Goal: Transaction & Acquisition: Download file/media

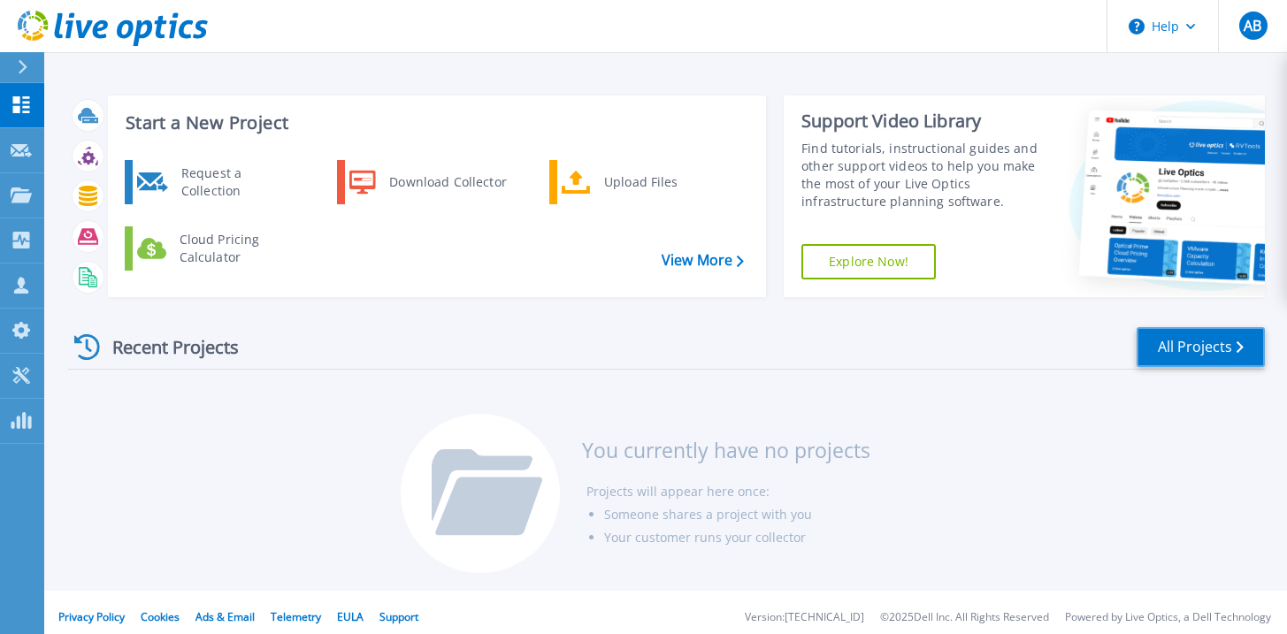
click at [1205, 346] on link "All Projects" at bounding box center [1200, 347] width 128 height 40
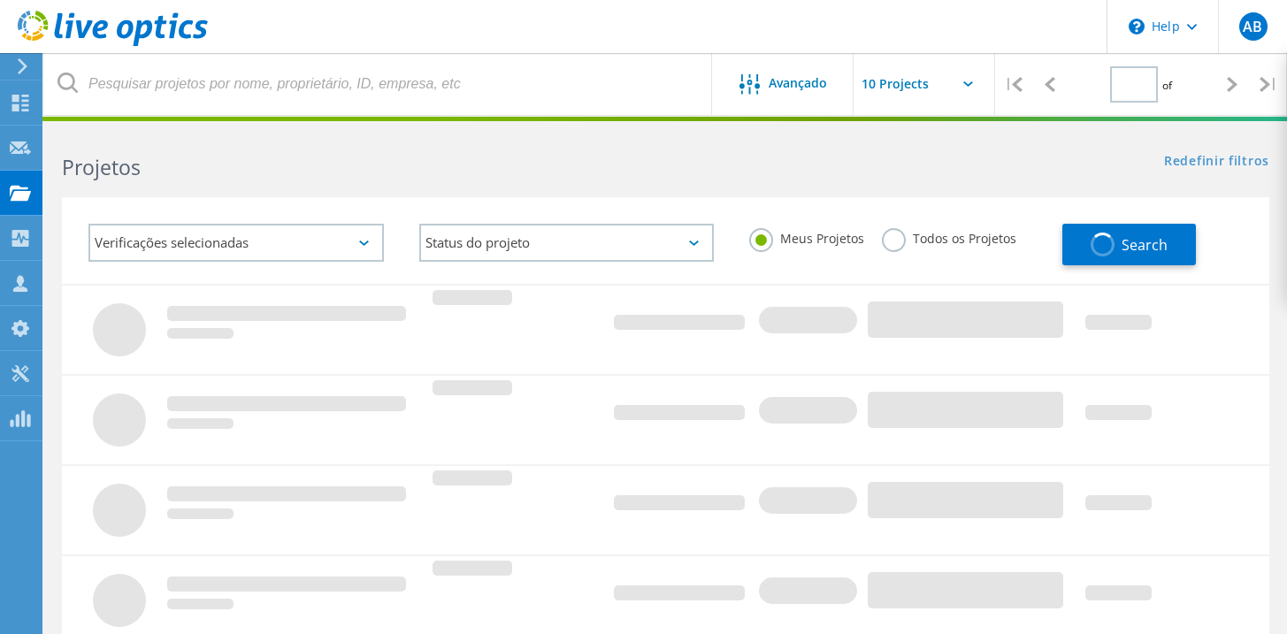
type input "1"
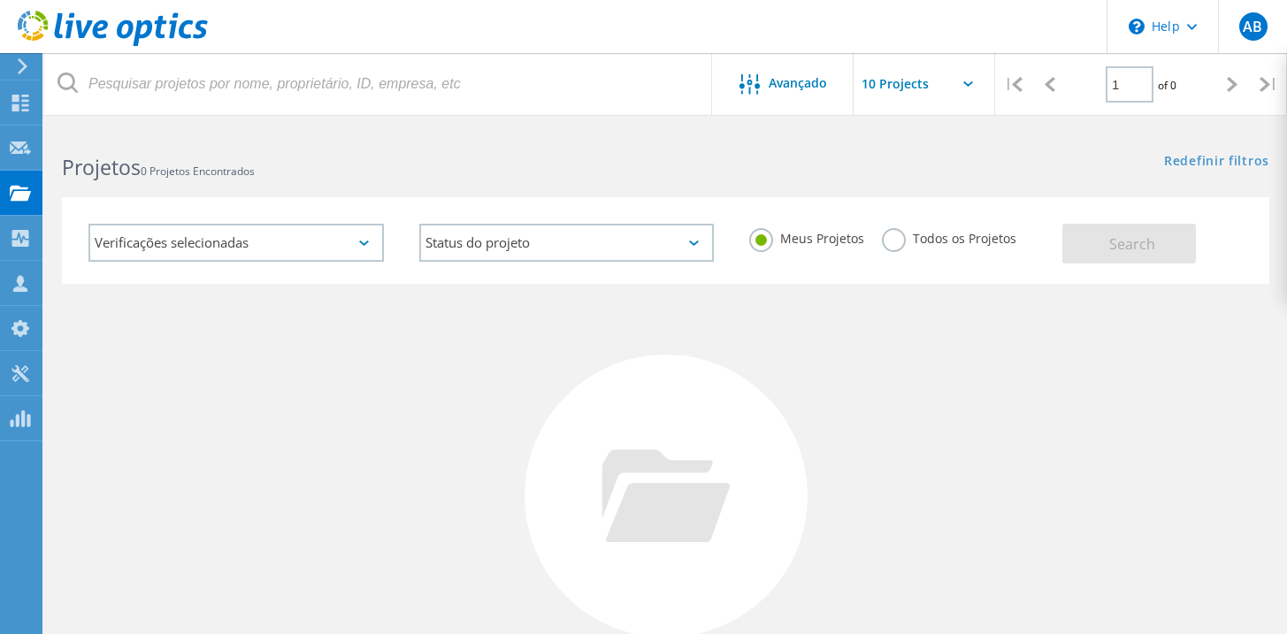
click at [946, 242] on label "Todos os Projetos" at bounding box center [949, 236] width 134 height 17
click at [0, 0] on input "Todos os Projetos" at bounding box center [0, 0] width 0 height 0
click at [1157, 251] on button "Search" at bounding box center [1129, 244] width 134 height 40
click at [789, 240] on label "Meus Projetos" at bounding box center [813, 236] width 115 height 17
click at [0, 0] on input "Meus Projetos" at bounding box center [0, 0] width 0 height 0
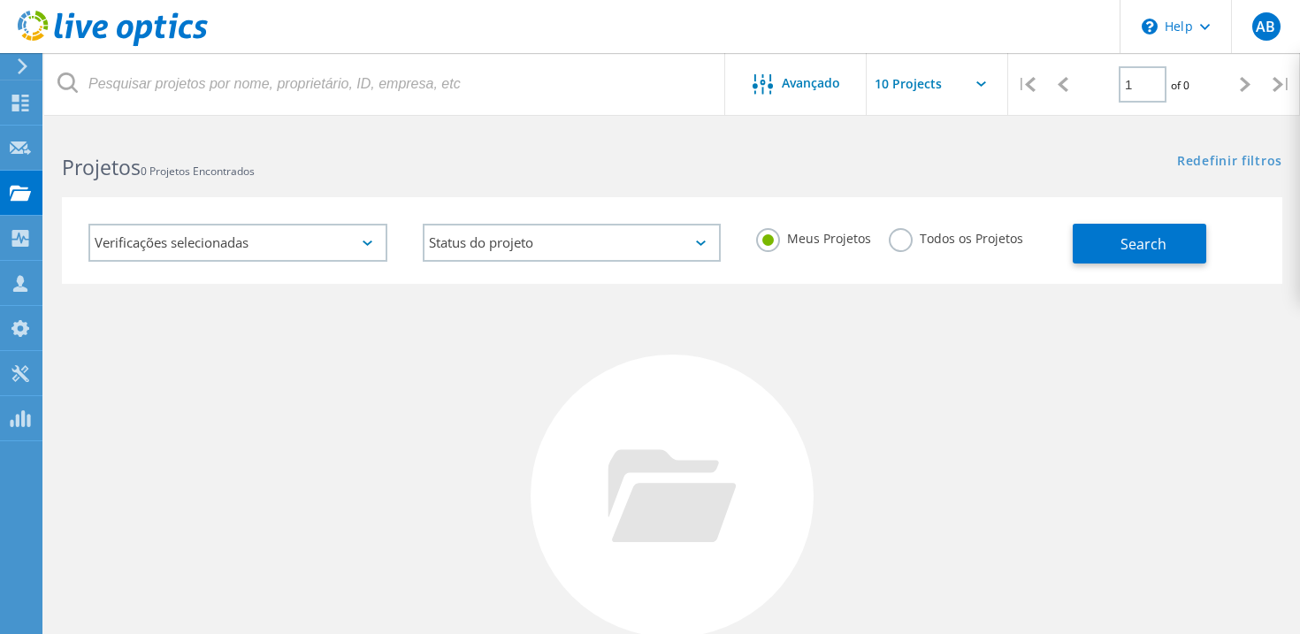
click at [939, 233] on label "Todos os Projetos" at bounding box center [956, 236] width 134 height 17
click at [0, 0] on input "Todos os Projetos" at bounding box center [0, 0] width 0 height 0
click at [792, 245] on label "Meus Projetos" at bounding box center [813, 236] width 115 height 17
click at [0, 0] on input "Meus Projetos" at bounding box center [0, 0] width 0 height 0
click at [71, 100] on div "Painel" at bounding box center [68, 102] width 36 height 12
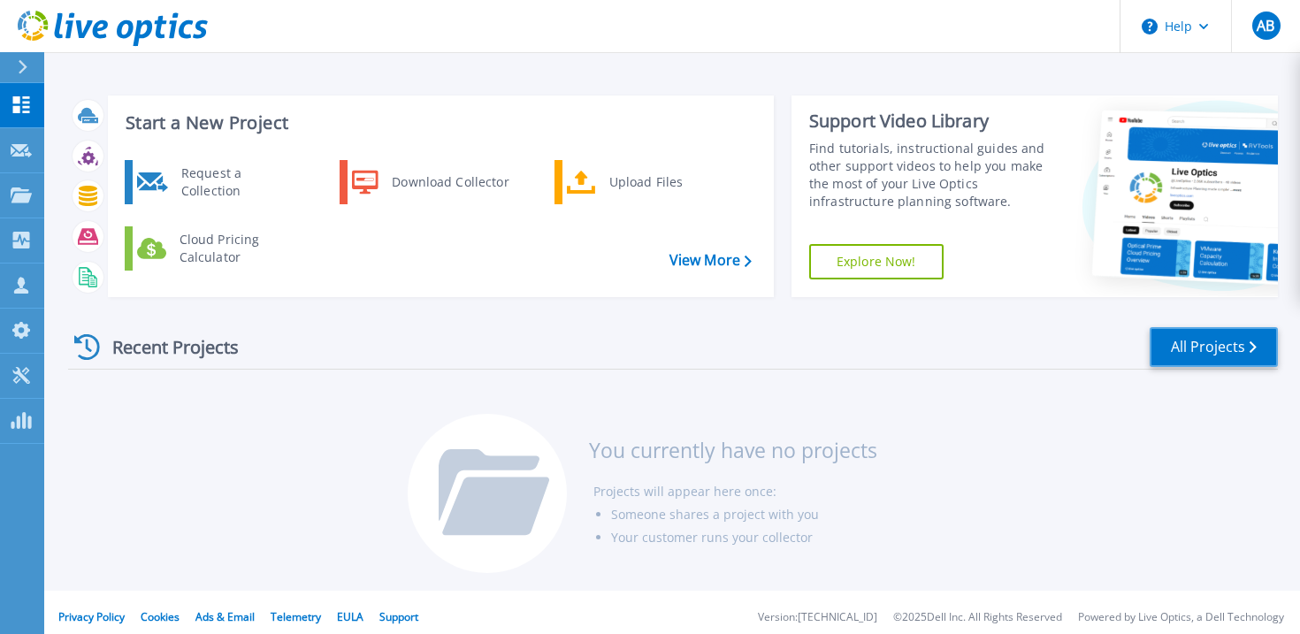
click at [1197, 343] on link "All Projects" at bounding box center [1214, 347] width 128 height 40
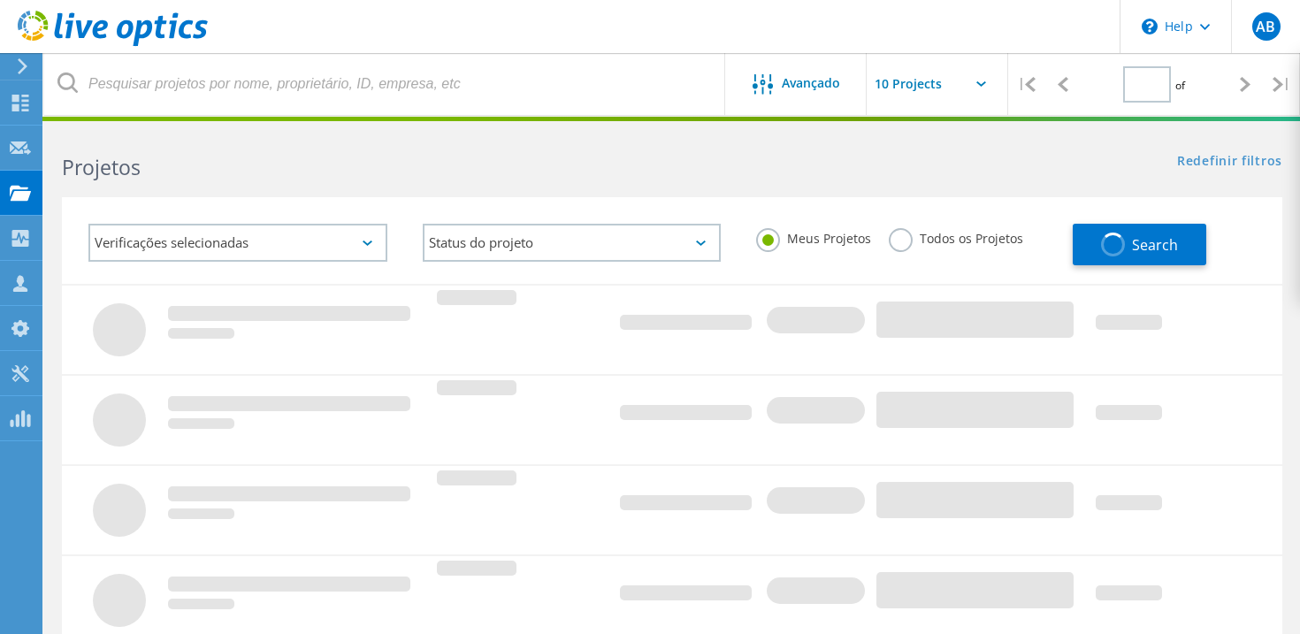
type input "1"
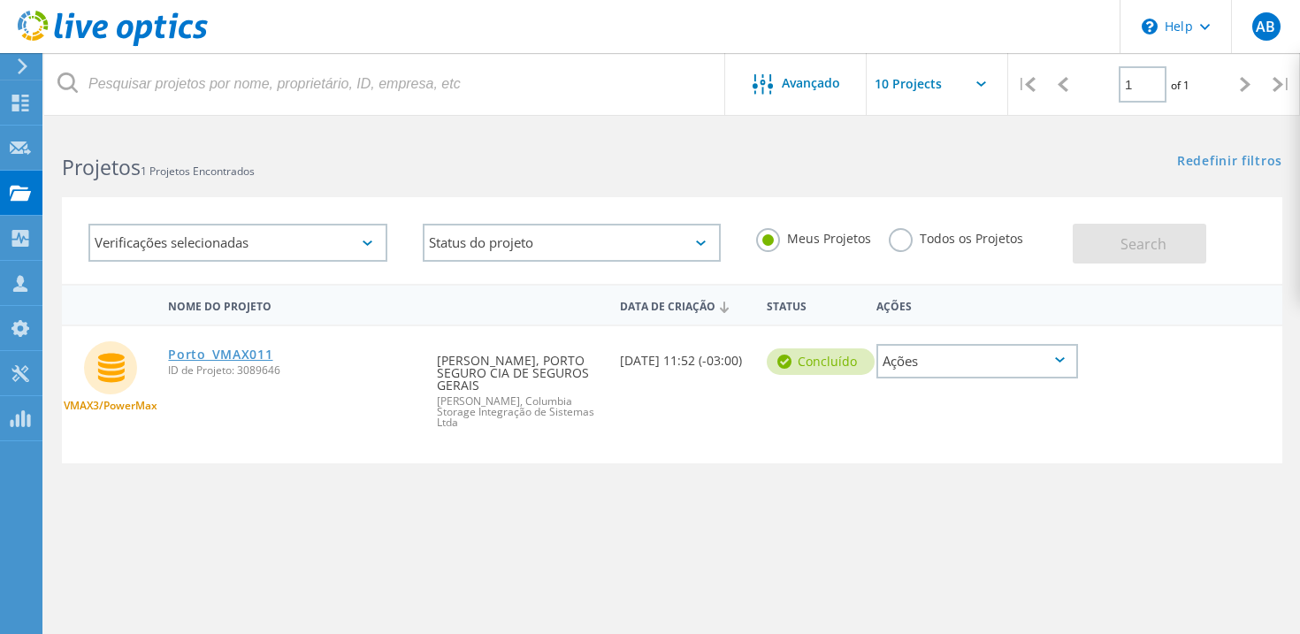
click at [211, 353] on link "Porto_VMAX011" at bounding box center [220, 354] width 104 height 12
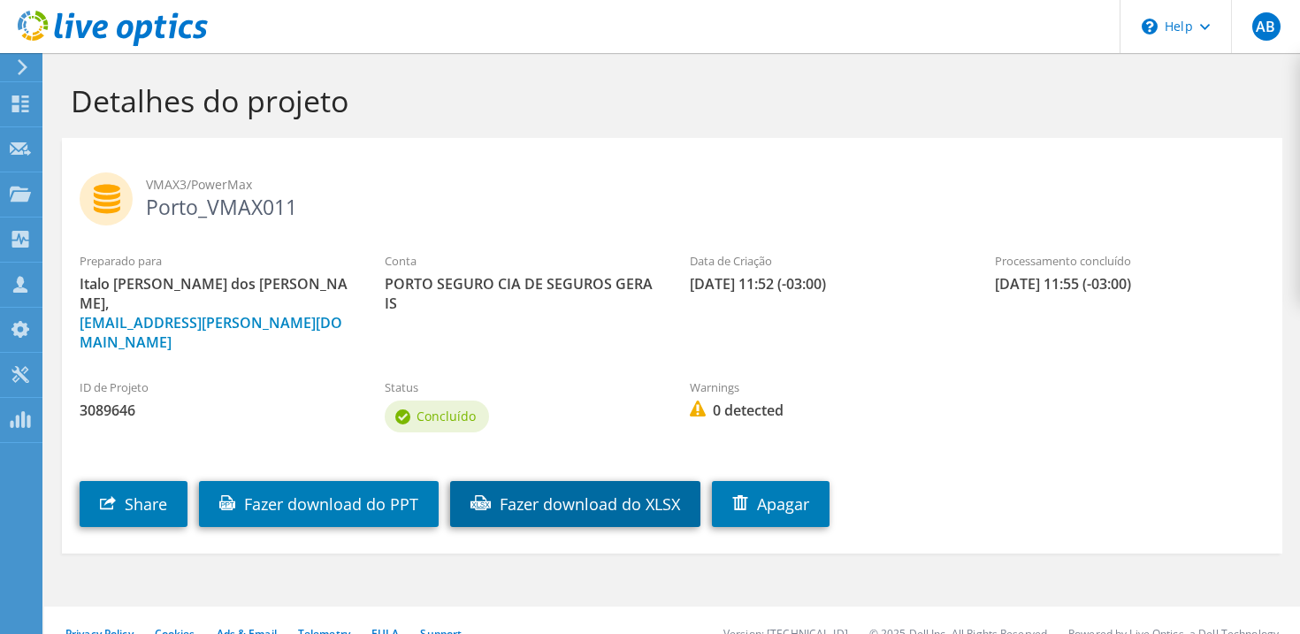
click at [561, 481] on link "Fazer download do XLSX" at bounding box center [575, 504] width 250 height 46
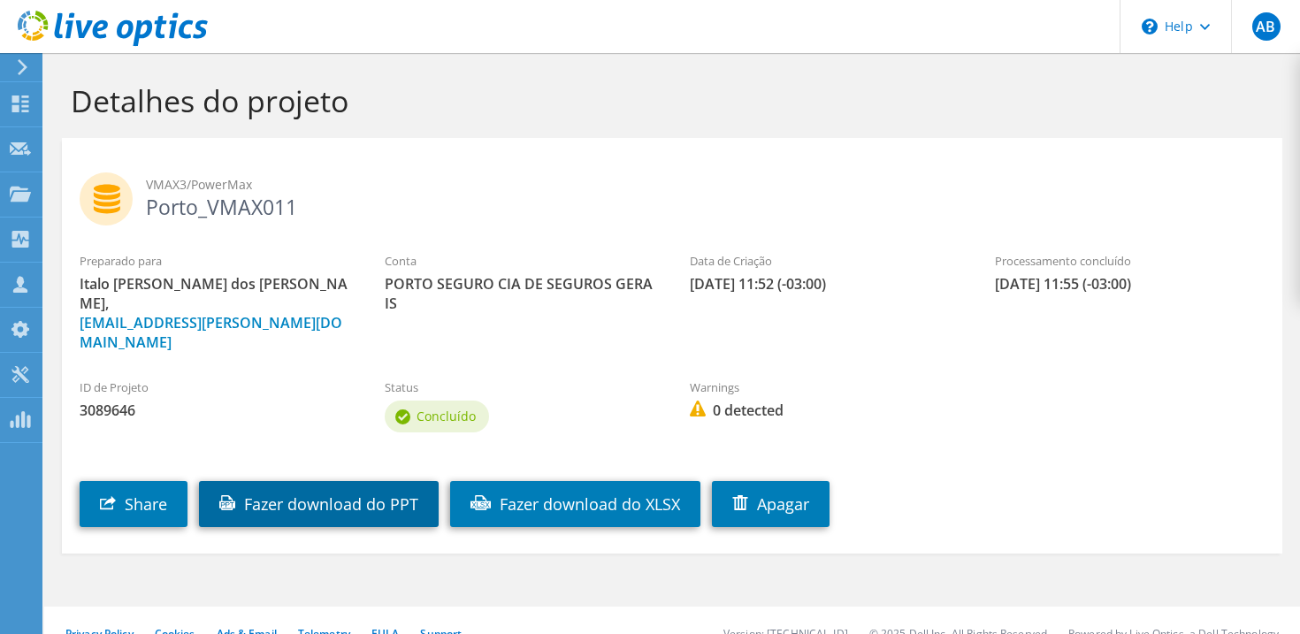
click at [272, 481] on link "Fazer download do PPT" at bounding box center [319, 504] width 240 height 46
